Goal: Find specific page/section

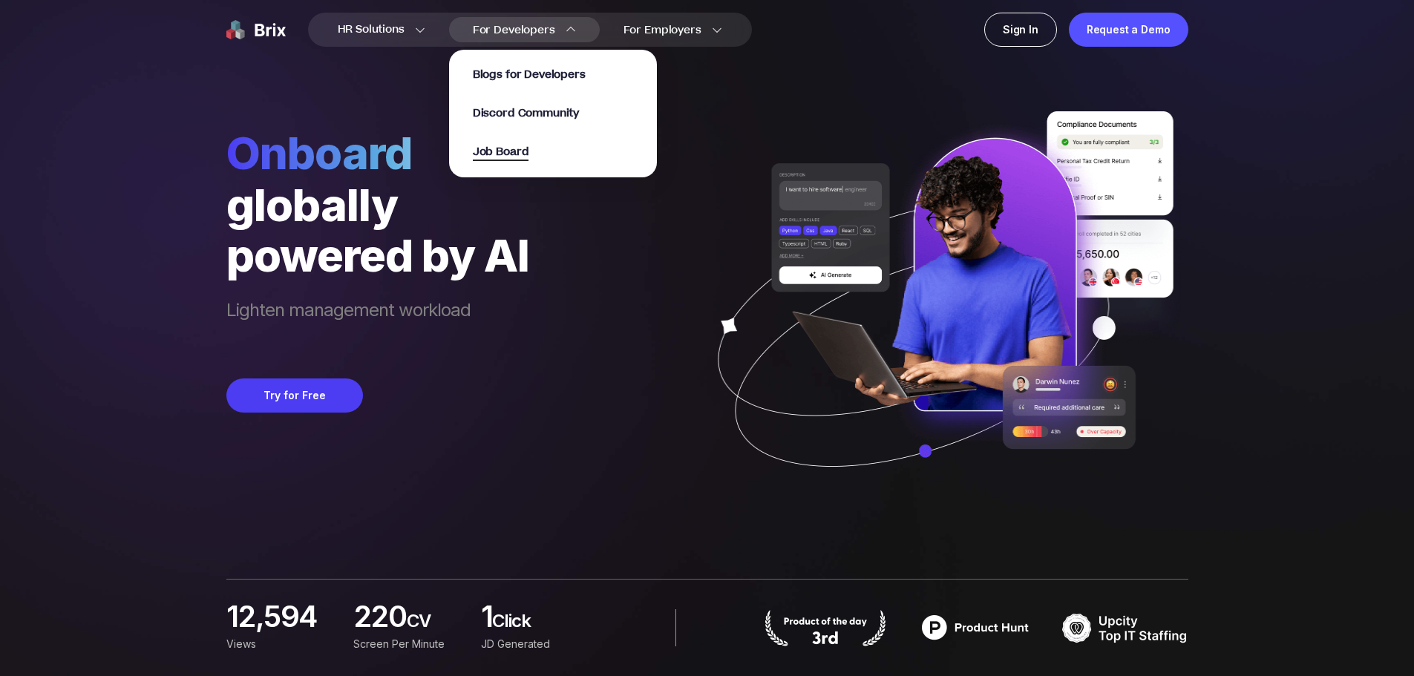
click at [502, 151] on span "Job Board" at bounding box center [501, 152] width 56 height 17
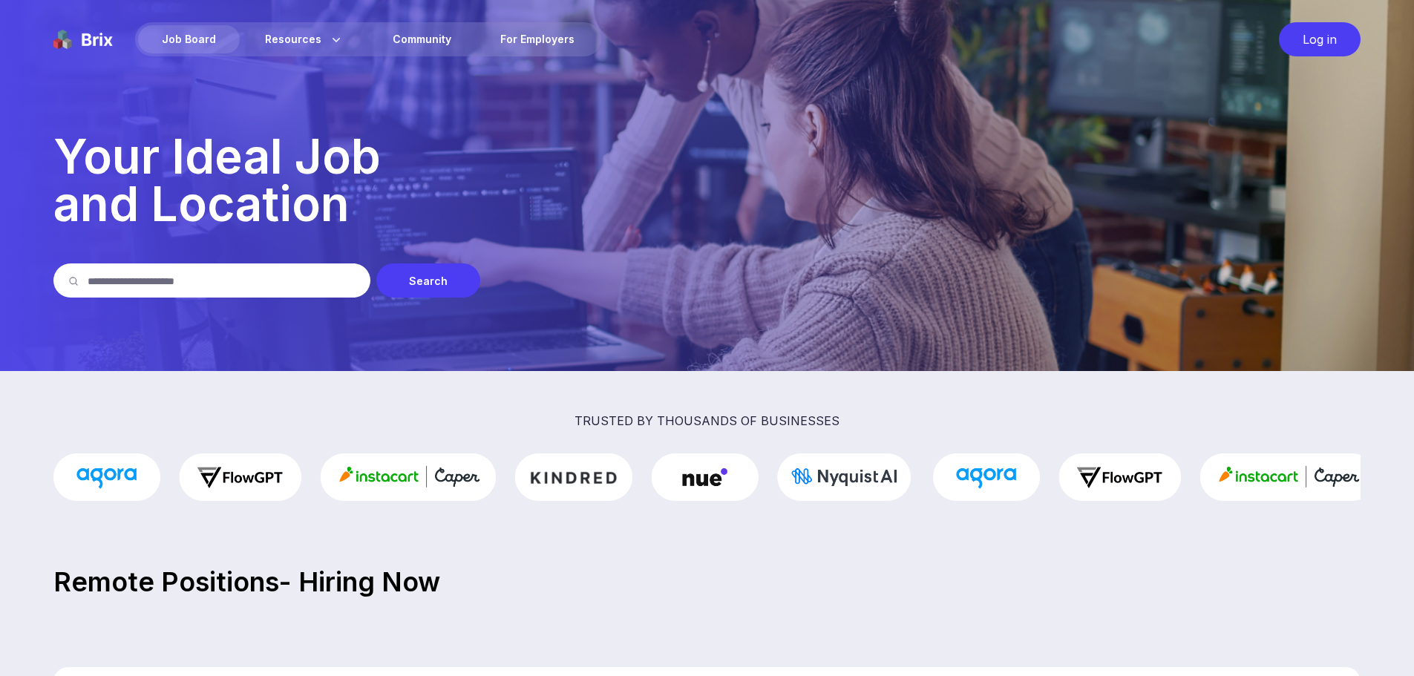
click at [1330, 41] on div "Log in" at bounding box center [1320, 39] width 82 height 34
